Goal: Task Accomplishment & Management: Manage account settings

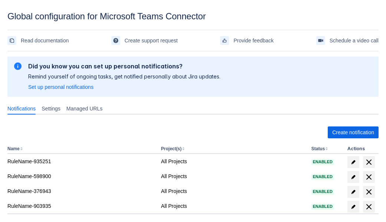
click at [353, 132] on span "Create notification" at bounding box center [353, 132] width 42 height 12
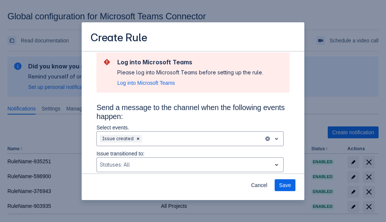
type input "RuleName-447518New Rule (5)"
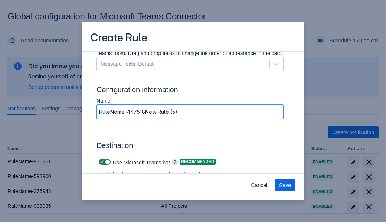
click at [138, 190] on span "Authenticate in Microsoft Teams" at bounding box center [138, 196] width 74 height 12
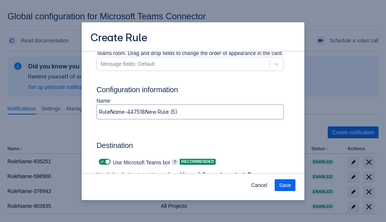
scroll to position [0, 0]
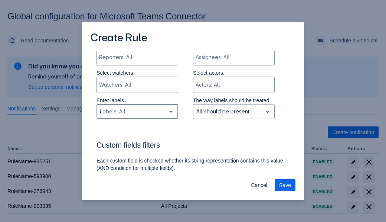
type input "447518_label"
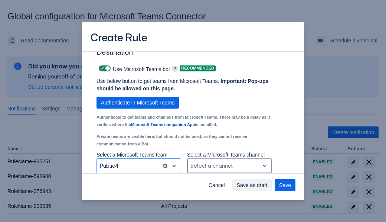
click at [229, 166] on div "Scrollable content" at bounding box center [224, 165] width 66 height 9
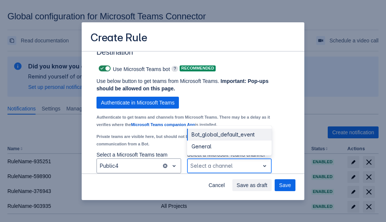
click at [229, 134] on div "Bot_global_default_event" at bounding box center [229, 135] width 85 height 12
click at [268, 185] on span "Save as draft" at bounding box center [252, 185] width 31 height 12
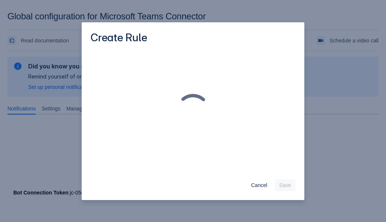
scroll to position [0, 0]
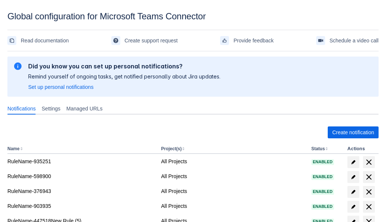
click at [369, 217] on span "delete" at bounding box center [369, 221] width 9 height 9
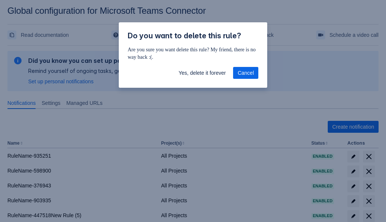
click at [202, 73] on span "Yes, delete it forever" at bounding box center [202, 73] width 47 height 12
